Goal: Transaction & Acquisition: Book appointment/travel/reservation

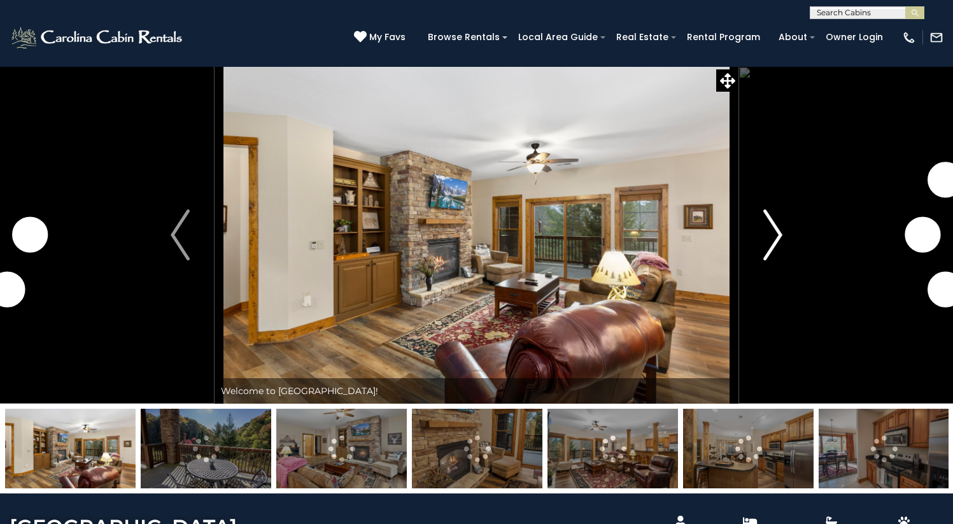
click at [769, 260] on img "Next" at bounding box center [772, 234] width 19 height 51
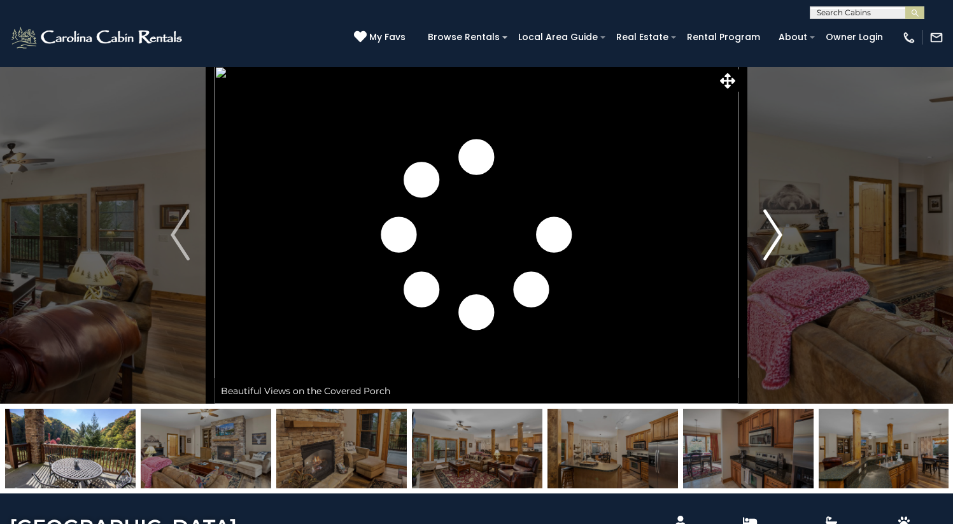
click at [771, 260] on img "Next" at bounding box center [772, 234] width 19 height 51
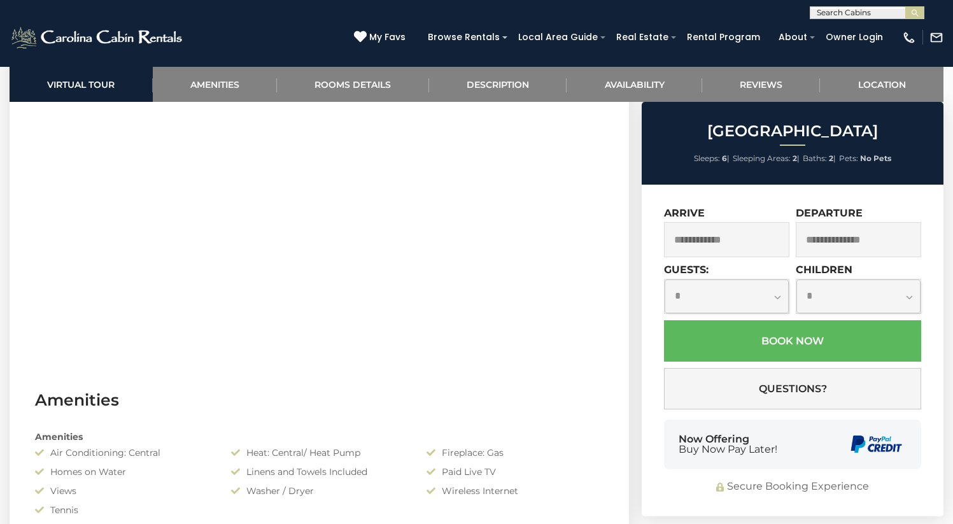
scroll to position [637, 0]
click at [743, 235] on input "text" at bounding box center [726, 239] width 125 height 35
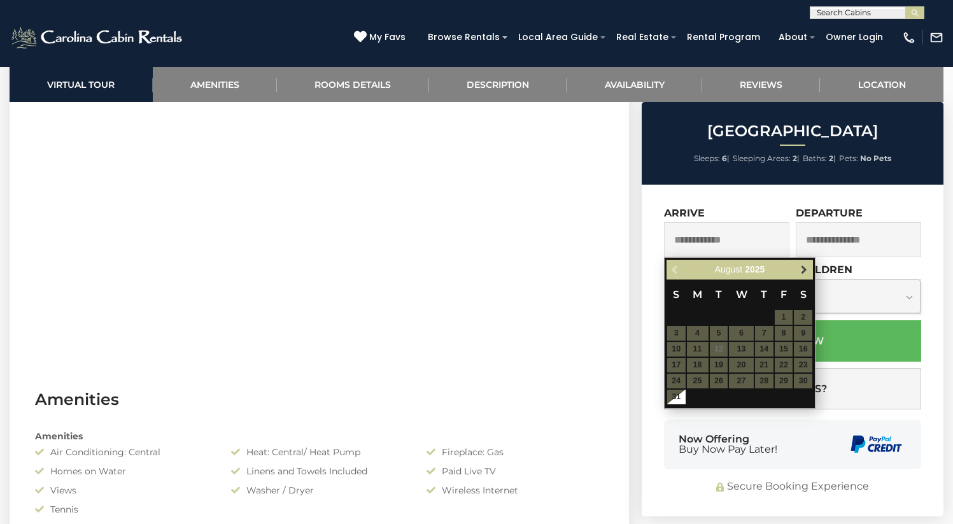
click at [806, 269] on span "Next" at bounding box center [804, 270] width 10 height 10
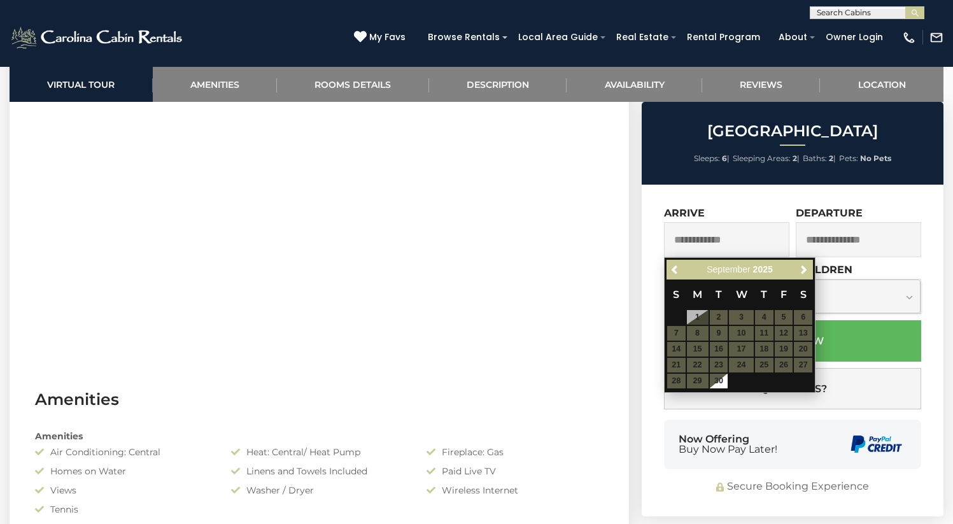
click at [785, 335] on table "S M T W T F S 1 2 3 4 5 6 7 8 9 10 11 12 13 14 15 16 17 18 19 20 21 22 23 24 25…" at bounding box center [739, 333] width 146 height 109
click at [783, 333] on table "S M T W T F S 1 2 3 4 5 6 7 8 9 10 11 12 13 14 15 16 17 18 19 20 21 22 23 24 25…" at bounding box center [739, 333] width 146 height 109
click at [783, 318] on table "S M T W T F S 1 2 3 4 5 6 7 8 9 10 11 12 13 14 15 16 17 18 19 20 21 22 23 24 25…" at bounding box center [739, 333] width 146 height 109
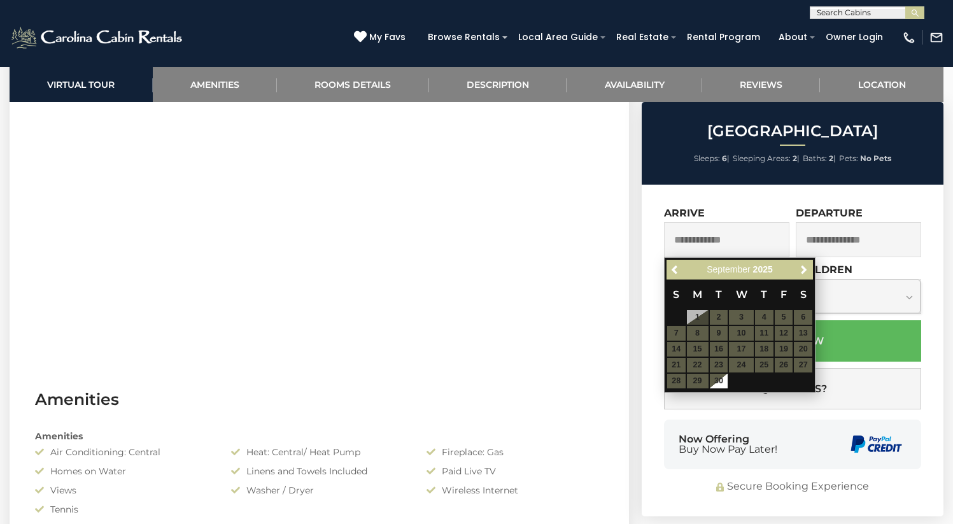
click at [697, 315] on table "S M T W T F S 1 2 3 4 5 6 7 8 9 10 11 12 13 14 15 16 17 18 19 20 21 22 23 24 25…" at bounding box center [739, 333] width 146 height 109
click at [690, 314] on table "S M T W T F S 1 2 3 4 5 6 7 8 9 10 11 12 13 14 15 16 17 18 19 20 21 22 23 24 25…" at bounding box center [739, 333] width 146 height 109
click at [738, 319] on table "S M T W T F S 1 2 3 4 5 6 7 8 9 10 11 12 13 14 15 16 17 18 19 20 21 22 23 24 25…" at bounding box center [739, 333] width 146 height 109
click at [750, 340] on table "S M T W T F S 1 2 3 4 5 6 7 8 9 10 11 12 13 14 15 16 17 18 19 20 21 22 23 24 25…" at bounding box center [739, 333] width 146 height 109
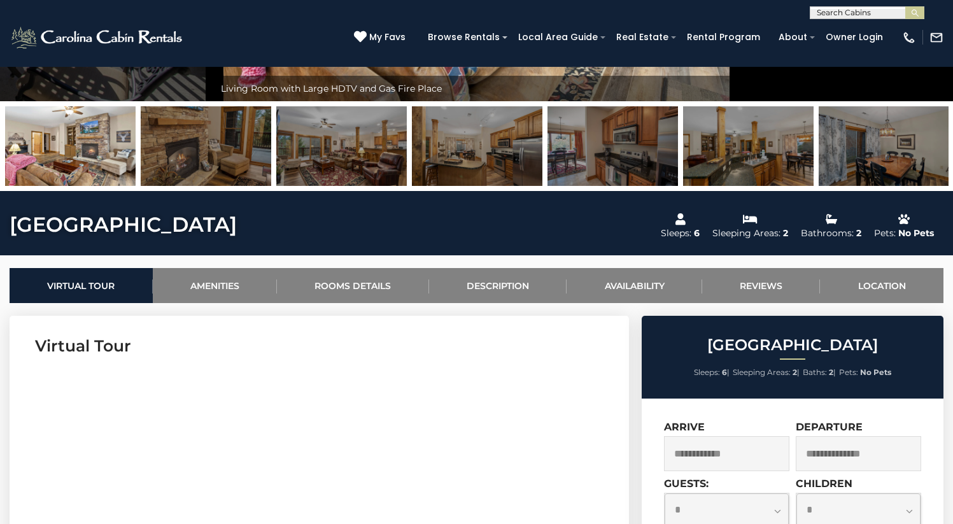
scroll to position [745, 0]
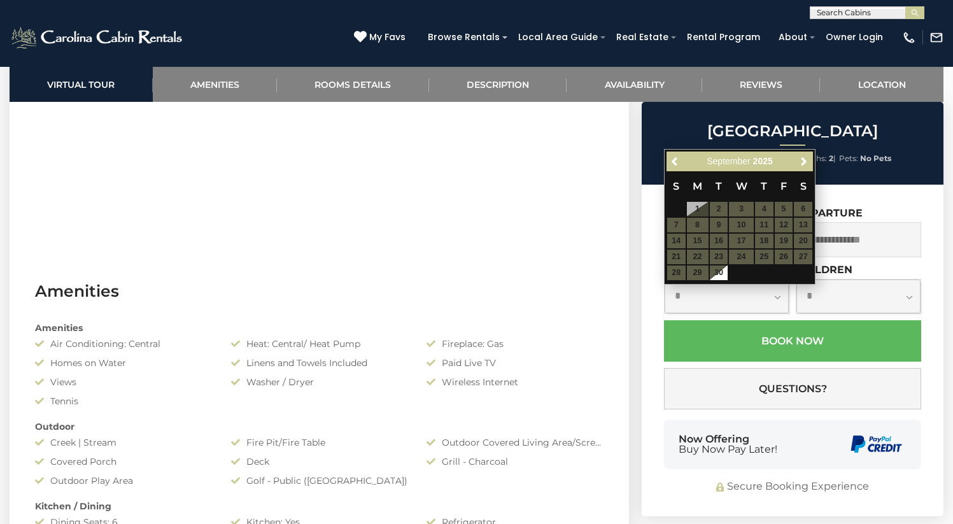
click at [781, 218] on table "S M T W T F S 1 2 3 4 5 6 7 8 9 10 11 12 13 14 15 16 17 18 19 20 21 22 23 24 25…" at bounding box center [739, 225] width 146 height 109
click at [784, 226] on table "S M T W T F S 1 2 3 4 5 6 7 8 9 10 11 12 13 14 15 16 17 18 19 20 21 22 23 24 25…" at bounding box center [739, 225] width 146 height 109
click at [801, 160] on span "Next" at bounding box center [804, 162] width 10 height 10
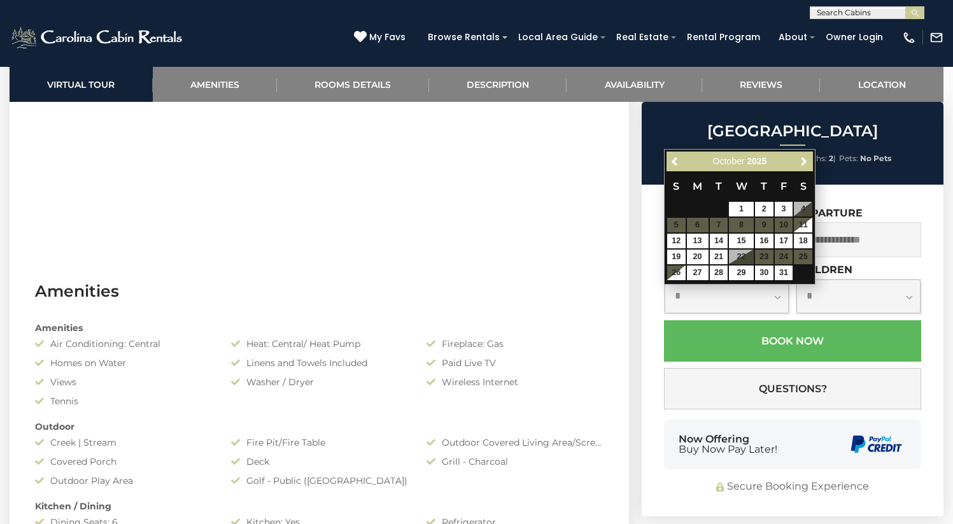
scroll to position [743, 0]
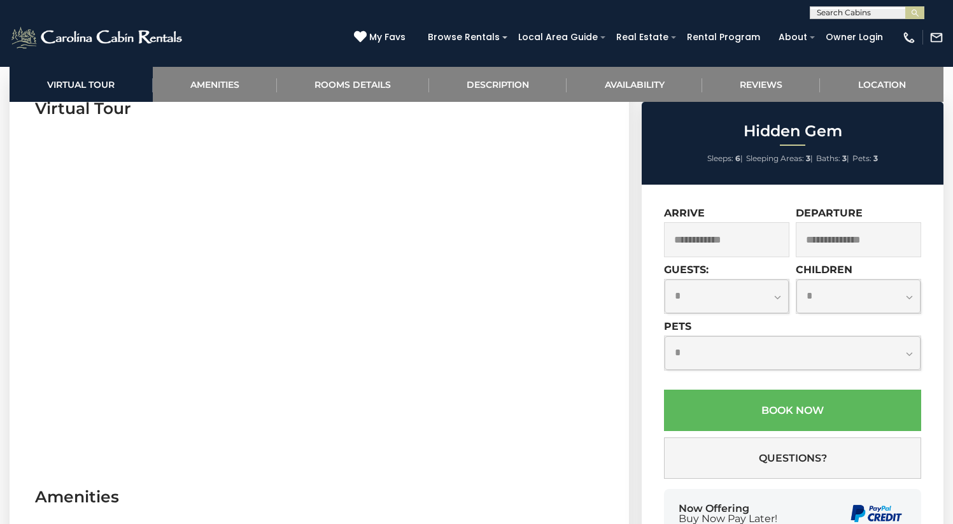
scroll to position [542, 0]
click at [738, 257] on input "text" at bounding box center [726, 239] width 125 height 35
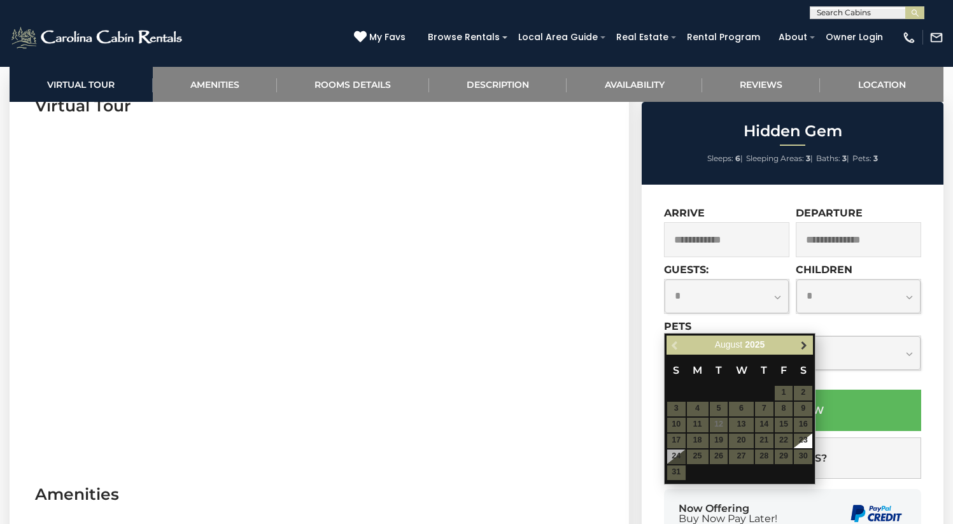
click at [804, 347] on span "Next" at bounding box center [804, 345] width 10 height 10
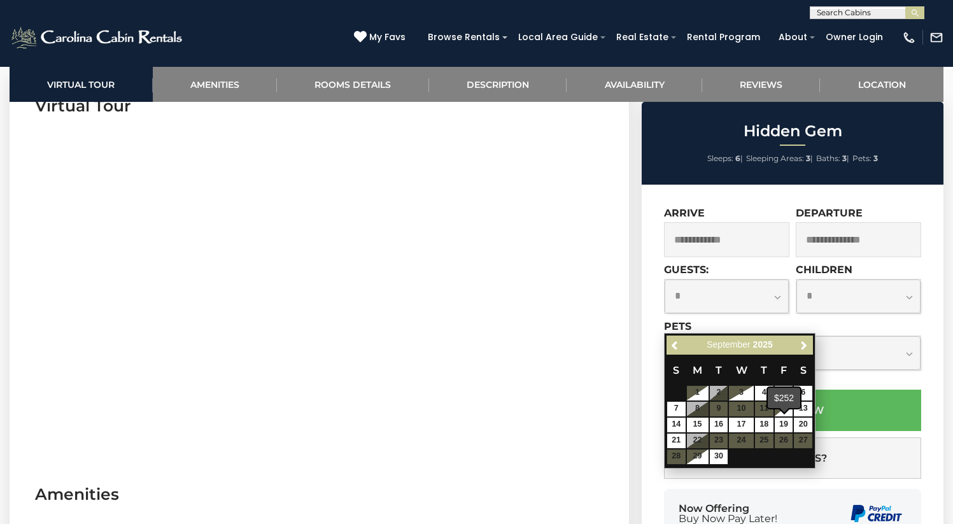
click at [788, 412] on span at bounding box center [783, 412] width 11 height 6
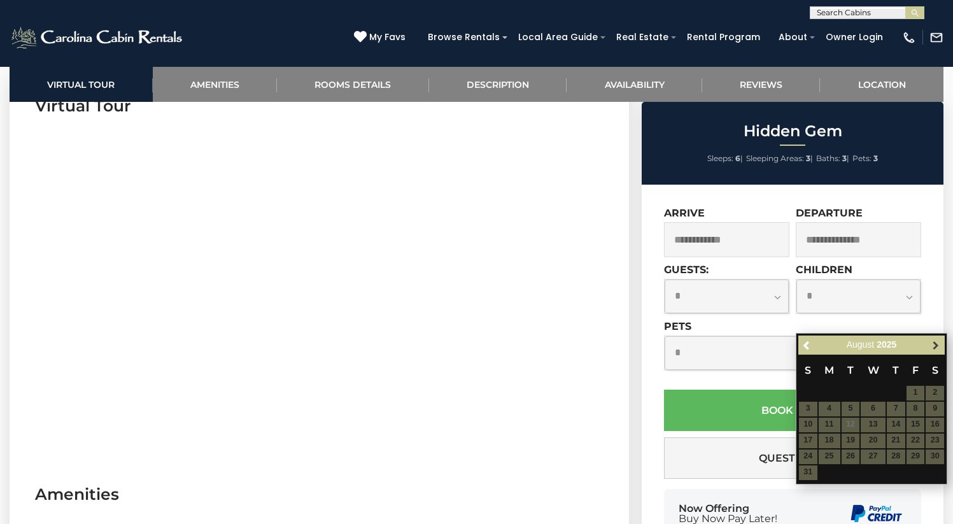
click at [932, 343] on span "Next" at bounding box center [935, 345] width 10 height 10
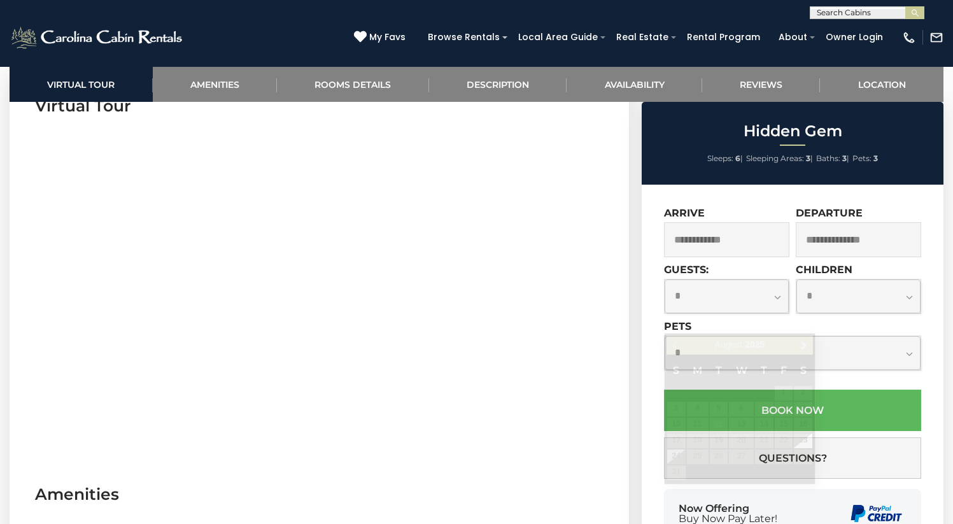
click at [722, 257] on input "text" at bounding box center [726, 239] width 125 height 35
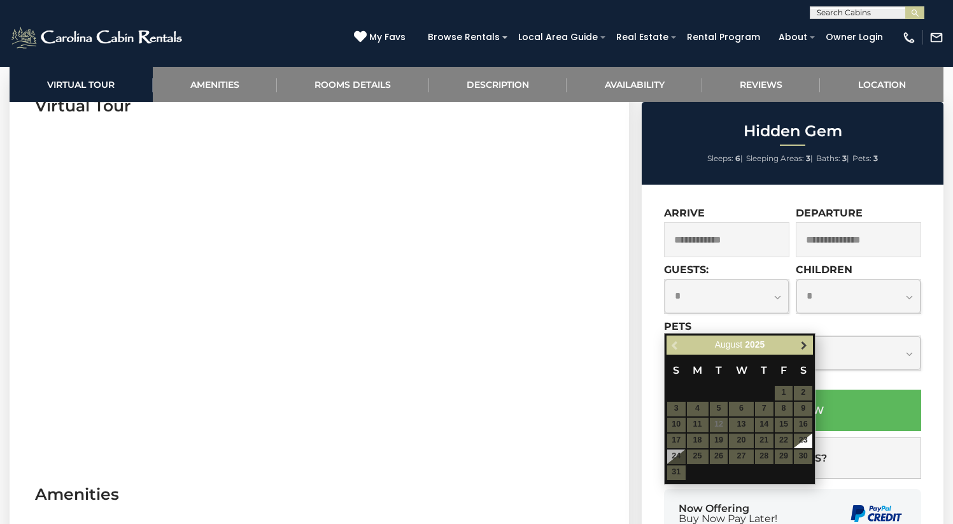
click at [805, 347] on span "Next" at bounding box center [804, 345] width 10 height 10
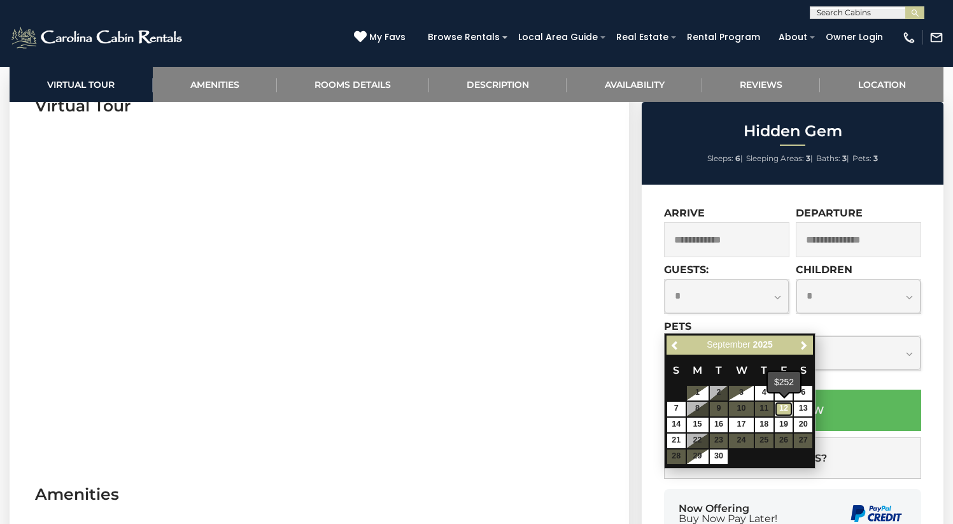
click at [785, 409] on link "12" at bounding box center [783, 409] width 18 height 15
type input "**********"
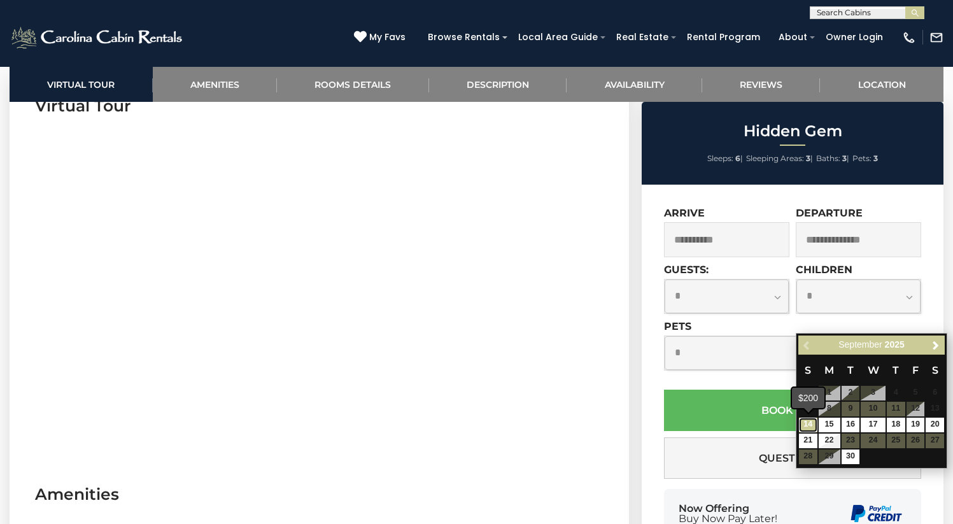
click at [806, 425] on link "14" at bounding box center [808, 424] width 18 height 15
type input "**********"
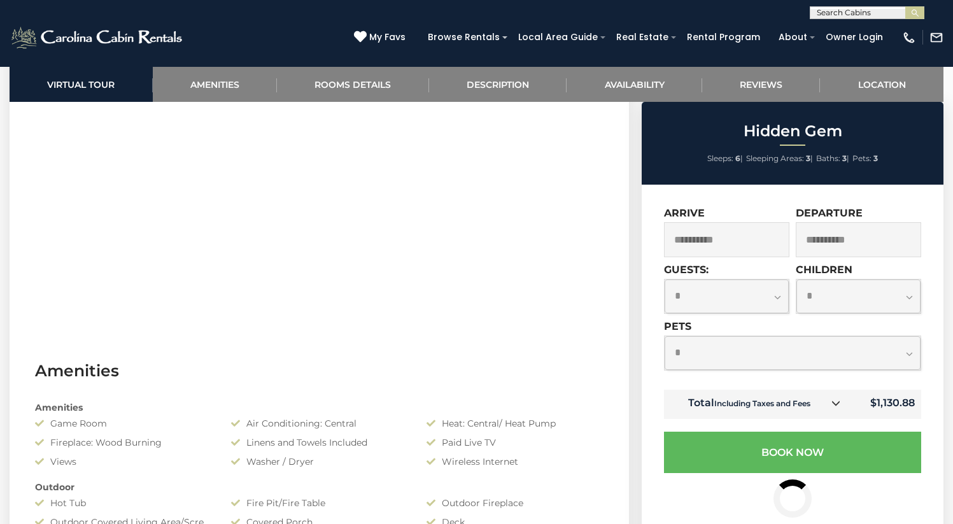
scroll to position [0, 0]
